Goal: Task Accomplishment & Management: Complete application form

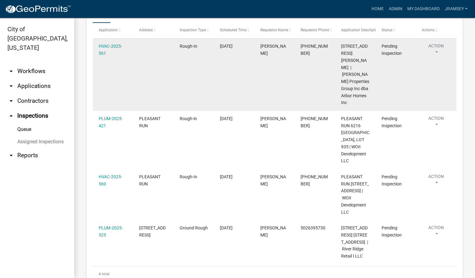
scroll to position [128, 0]
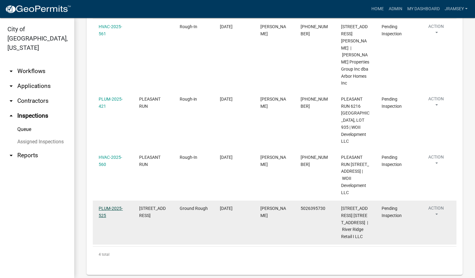
click at [111, 206] on link "PLUM-2025-525" at bounding box center [111, 212] width 24 height 12
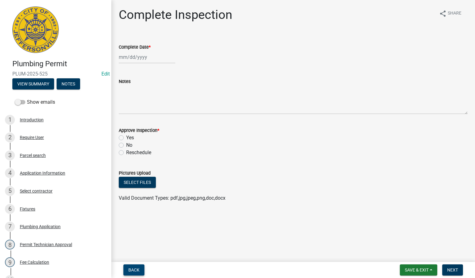
click at [140, 269] on button "Back" at bounding box center [133, 269] width 21 height 11
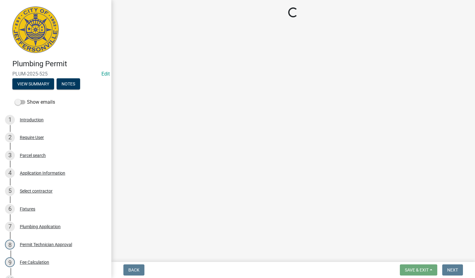
select select "13c97fbc-c819-4cee-844a-0db3d3c4db95"
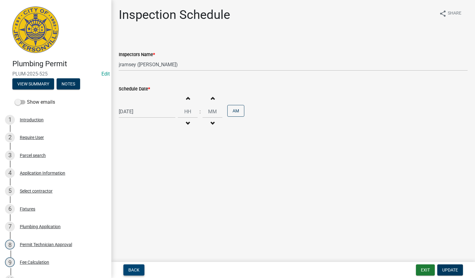
click at [140, 265] on button "Back" at bounding box center [133, 269] width 21 height 11
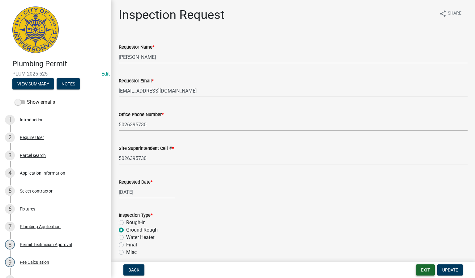
click at [422, 269] on button "Exit" at bounding box center [425, 269] width 19 height 11
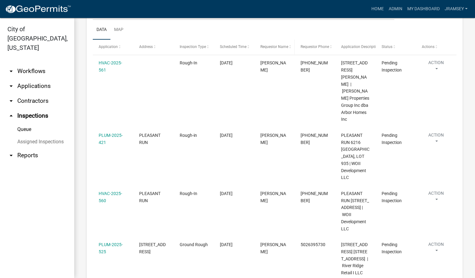
scroll to position [93, 0]
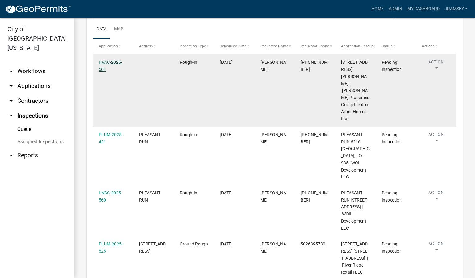
click at [116, 67] on link "HVAC-2025-561" at bounding box center [111, 66] width 24 height 12
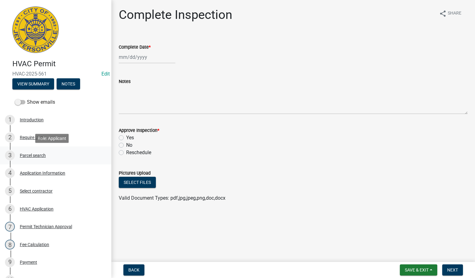
click at [34, 154] on div "Parcel search" at bounding box center [33, 155] width 26 height 4
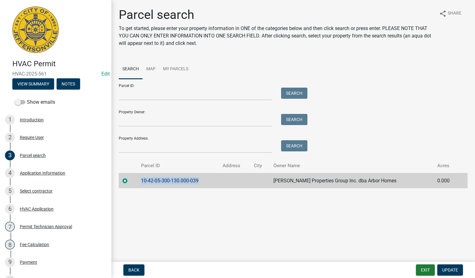
drag, startPoint x: 201, startPoint y: 178, endPoint x: 142, endPoint y: 181, distance: 59.5
click at [142, 181] on td "10-42-05-300-130.000-039" at bounding box center [177, 180] width 81 height 15
copy td "10-42-05-300-130.000-039"
click at [424, 267] on button "Exit" at bounding box center [425, 269] width 19 height 11
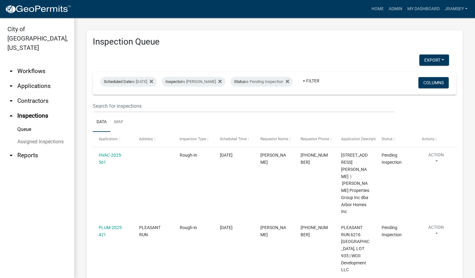
click at [25, 79] on link "arrow_drop_down Applications" at bounding box center [37, 86] width 74 height 15
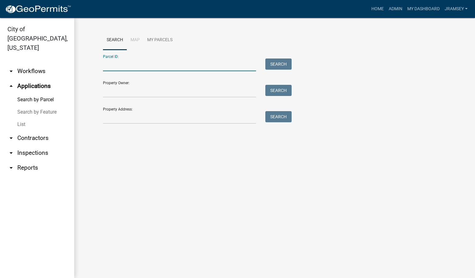
paste input "10-42-05-300-130.000-039"
type input "10-42-05-300-130.000-039"
click at [275, 63] on button "Search" at bounding box center [278, 63] width 26 height 11
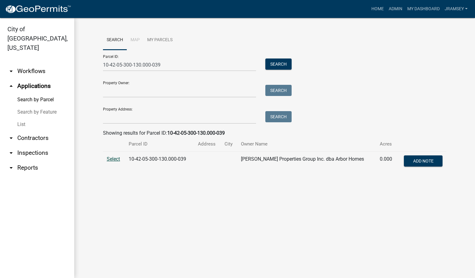
click at [116, 158] on span "Select" at bounding box center [113, 159] width 13 height 6
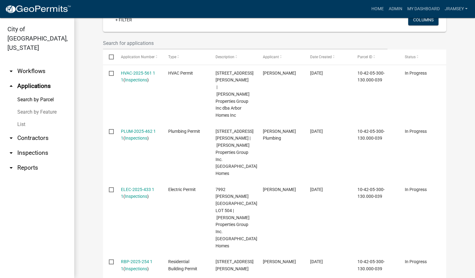
scroll to position [186, 0]
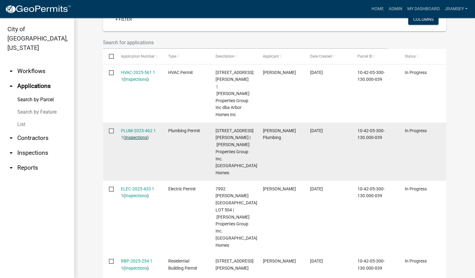
click at [138, 135] on link "Inspections" at bounding box center [136, 137] width 22 height 5
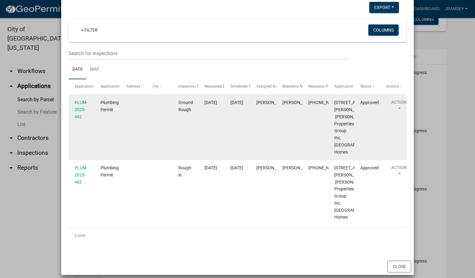
scroll to position [0, 0]
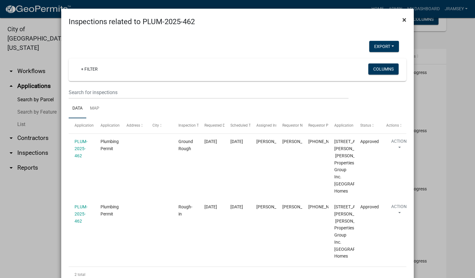
click at [403, 20] on span "×" at bounding box center [405, 19] width 4 height 9
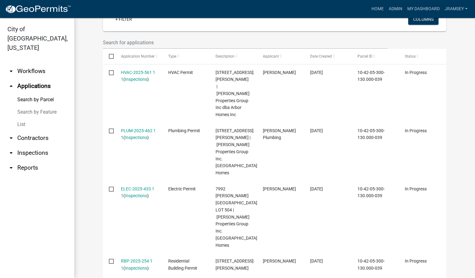
click at [35, 145] on link "arrow_drop_down Inspections" at bounding box center [37, 152] width 74 height 15
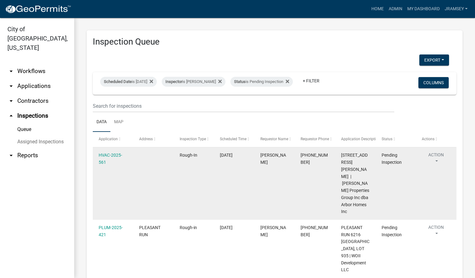
click at [439, 161] on button "Action" at bounding box center [436, 159] width 28 height 15
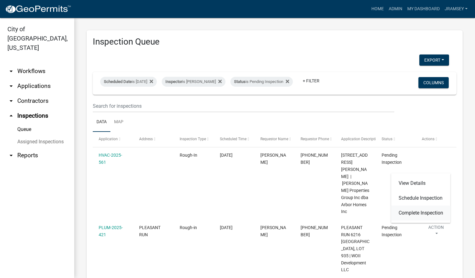
click at [412, 213] on link "Complete Inspection" at bounding box center [420, 212] width 59 height 15
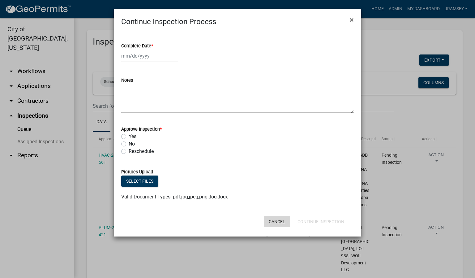
click at [278, 220] on button "Cancel" at bounding box center [277, 221] width 26 height 11
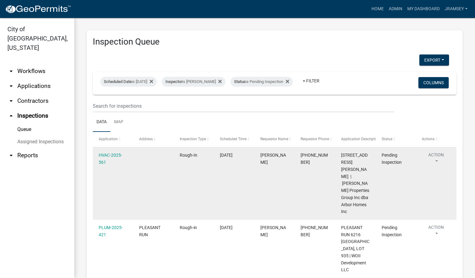
click at [436, 161] on button "Action" at bounding box center [436, 159] width 28 height 15
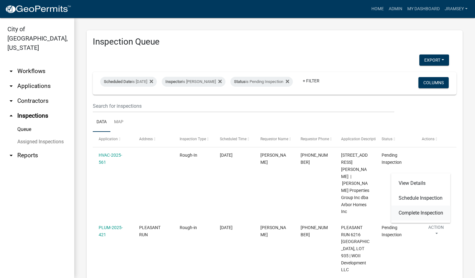
click at [413, 211] on link "Complete Inspection" at bounding box center [420, 212] width 59 height 15
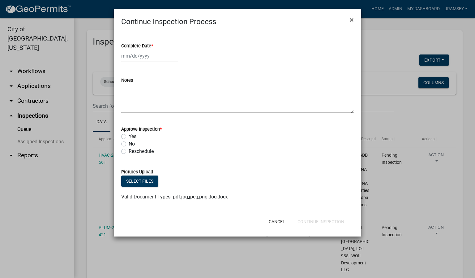
click at [136, 58] on div at bounding box center [149, 56] width 57 height 13
select select "9"
select select "2025"
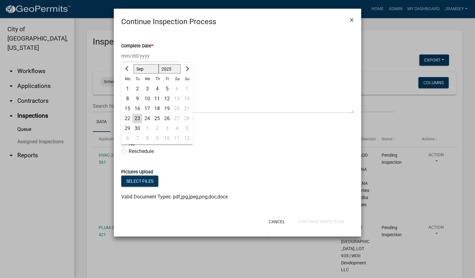
click at [137, 117] on div "23" at bounding box center [137, 119] width 10 height 10
type input "[DATE]"
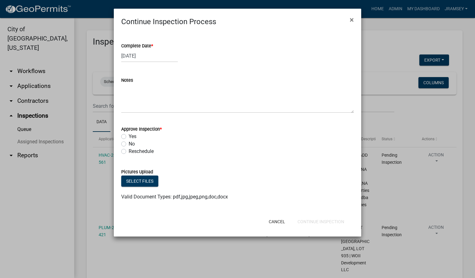
click at [129, 136] on label "Yes" at bounding box center [133, 136] width 8 height 7
click at [129, 136] on input "Yes" at bounding box center [131, 135] width 4 height 4
radio input "true"
click at [317, 220] on button "Continue Inspection" at bounding box center [321, 221] width 57 height 11
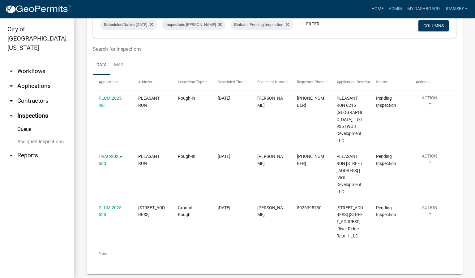
scroll to position [71, 0]
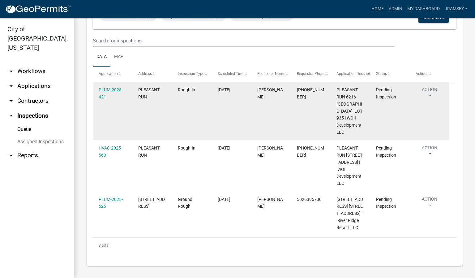
click at [427, 90] on button "Action" at bounding box center [430, 93] width 28 height 15
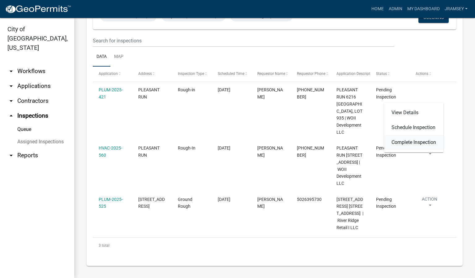
click at [406, 142] on link "Complete Inspection" at bounding box center [413, 142] width 59 height 15
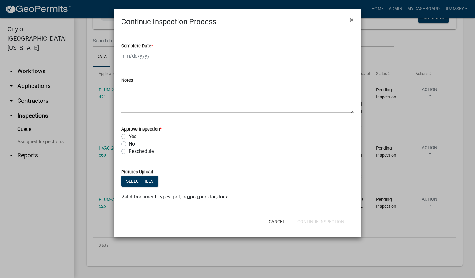
click at [133, 59] on div at bounding box center [149, 56] width 57 height 13
select select "9"
select select "2025"
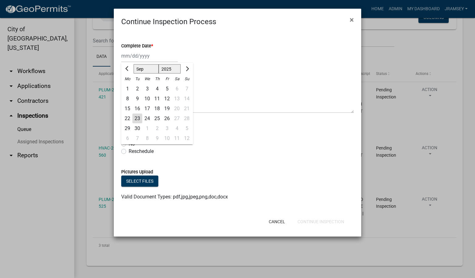
click at [136, 116] on div "23" at bounding box center [137, 119] width 10 height 10
type input "[DATE]"
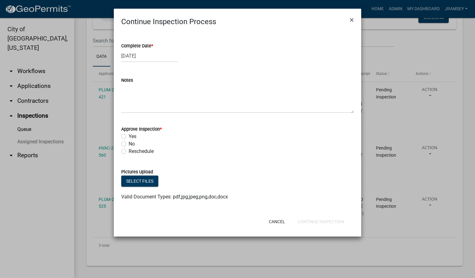
click at [129, 135] on label "Yes" at bounding box center [133, 136] width 8 height 7
click at [129, 135] on input "Yes" at bounding box center [131, 135] width 4 height 4
radio input "true"
click at [328, 219] on button "Continue Inspection" at bounding box center [321, 221] width 57 height 11
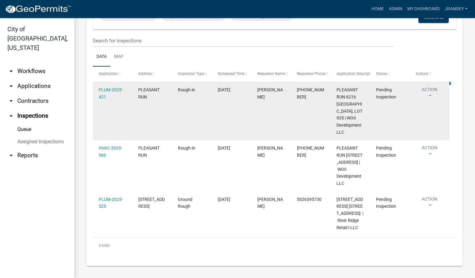
scroll to position [12, 0]
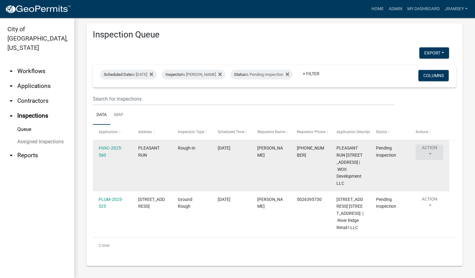
click at [428, 151] on button "Action" at bounding box center [430, 151] width 28 height 15
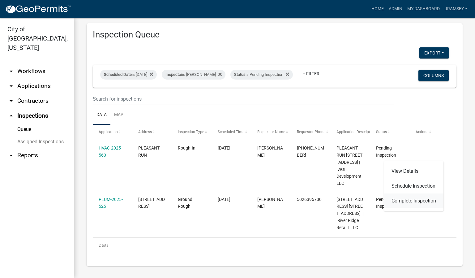
click at [406, 199] on link "Complete Inspection" at bounding box center [413, 200] width 59 height 15
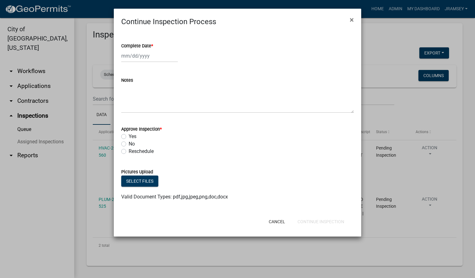
select select "9"
select select "2025"
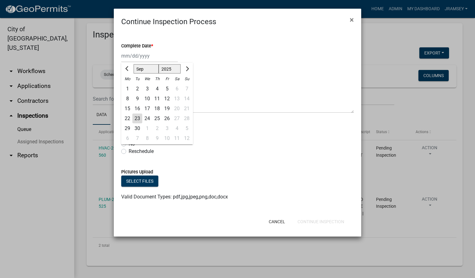
click at [131, 58] on div "[PERSON_NAME] Feb Mar Apr [PERSON_NAME][DATE] Oct Nov [DATE] 1526 1527 1528 152…" at bounding box center [149, 56] width 57 height 13
click at [135, 118] on div "23" at bounding box center [137, 119] width 10 height 10
type input "[DATE]"
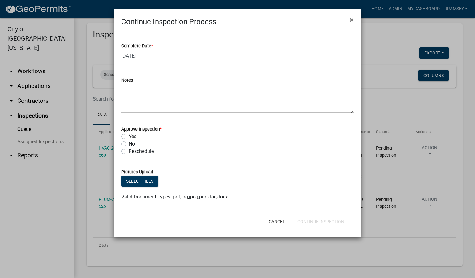
click at [129, 137] on label "Yes" at bounding box center [133, 136] width 8 height 7
click at [129, 137] on input "Yes" at bounding box center [131, 135] width 4 height 4
radio input "true"
click at [313, 222] on button "Continue Inspection" at bounding box center [321, 221] width 57 height 11
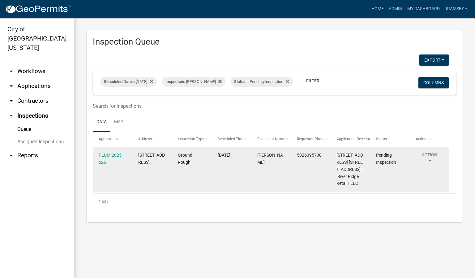
scroll to position [0, 0]
click at [430, 160] on button "Action" at bounding box center [430, 159] width 28 height 15
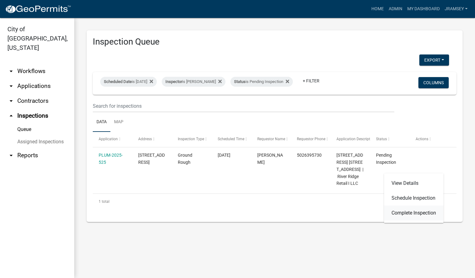
click at [403, 213] on link "Complete Inspection" at bounding box center [413, 212] width 59 height 15
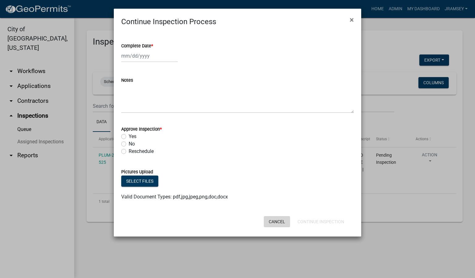
click at [274, 221] on button "Cancel" at bounding box center [277, 221] width 26 height 11
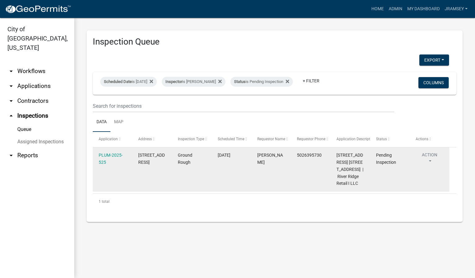
click at [432, 161] on button "Action" at bounding box center [430, 159] width 28 height 15
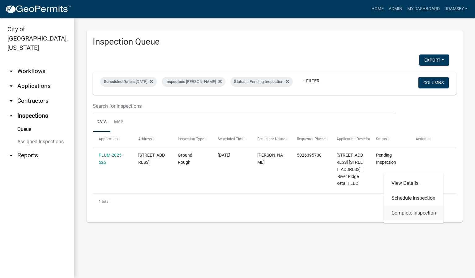
click at [405, 212] on link "Complete Inspection" at bounding box center [413, 212] width 59 height 15
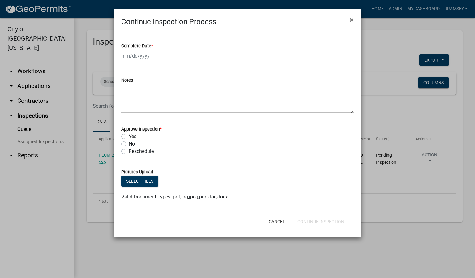
click at [137, 56] on div at bounding box center [149, 56] width 57 height 13
select select "9"
select select "2025"
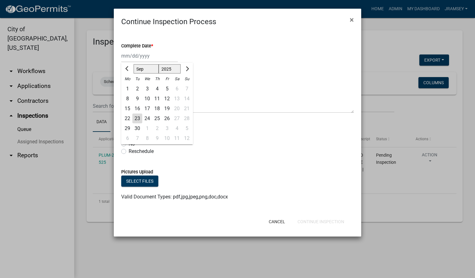
click at [137, 116] on div "23" at bounding box center [137, 119] width 10 height 10
type input "[DATE]"
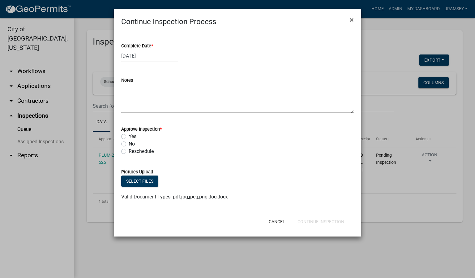
click at [129, 136] on label "Yes" at bounding box center [133, 136] width 8 height 7
click at [129, 136] on input "Yes" at bounding box center [131, 135] width 4 height 4
radio input "true"
click at [313, 220] on button "Continue Inspection" at bounding box center [321, 221] width 57 height 11
